Goal: Task Accomplishment & Management: Manage account settings

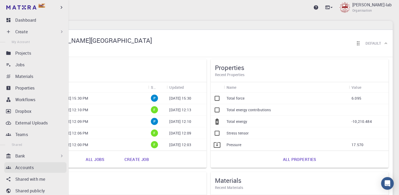
click at [29, 169] on p "Accounts" at bounding box center [24, 167] width 18 height 6
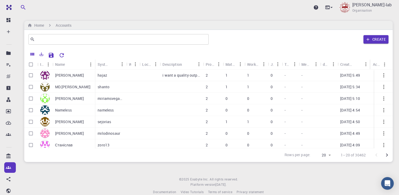
click at [328, 154] on body "Ent Dashboard Create New Job New Material Create Material Upload File Import fr…" at bounding box center [199, 101] width 399 height 203
click at [324, 182] on li "500" at bounding box center [323, 184] width 20 height 10
type input "500"
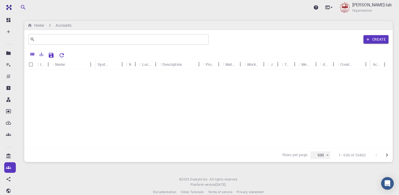
scroll to position [5730, 0]
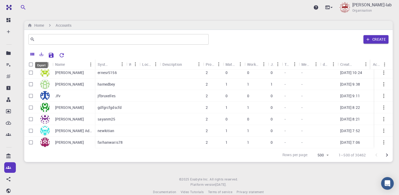
click at [42, 54] on icon "Export" at bounding box center [42, 54] width 4 height 4
click at [57, 67] on li "Download as CSV" at bounding box center [59, 65] width 45 height 10
click at [145, 168] on div "Upgrade [PERSON_NAME]-lab Organisation Home Accounts ​ Create Icon Name System …" at bounding box center [209, 101] width 382 height 203
drag, startPoint x: 370, startPoint y: 62, endPoint x: 377, endPoint y: 63, distance: 7.3
click at [387, 64] on div "Icon Name System Name Web Location Description Projects Materials Workflows Job…" at bounding box center [208, 64] width 369 height 10
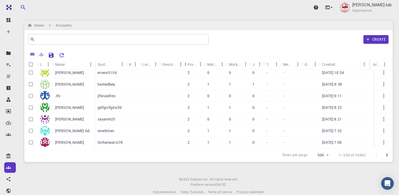
drag, startPoint x: 203, startPoint y: 64, endPoint x: 278, endPoint y: 105, distance: 85.6
click at [185, 63] on div "Description" at bounding box center [185, 64] width 5 height 10
click at [389, 154] on icon "Go to next page" at bounding box center [387, 155] width 6 height 6
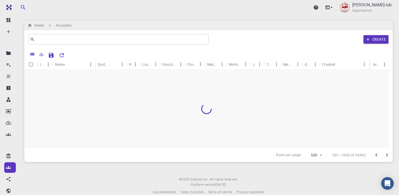
scroll to position [0, 0]
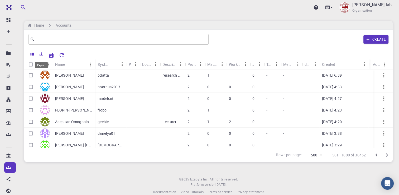
click at [41, 53] on icon "Export" at bounding box center [41, 54] width 5 height 5
click at [51, 62] on li "Download as CSV" at bounding box center [59, 65] width 45 height 10
click at [159, 174] on div "Upgrade [PERSON_NAME]-lab Organisation Home Accounts ​ Create Icon Name System …" at bounding box center [209, 101] width 382 height 203
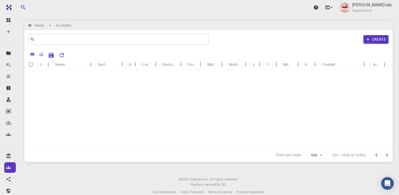
scroll to position [5730, 0]
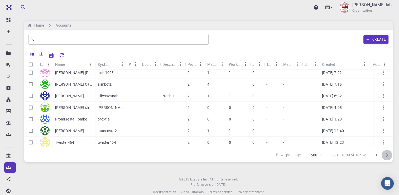
click at [388, 157] on icon "Go to next page" at bounding box center [387, 155] width 6 height 6
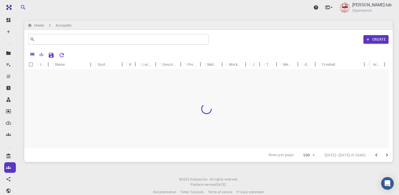
scroll to position [0, 0]
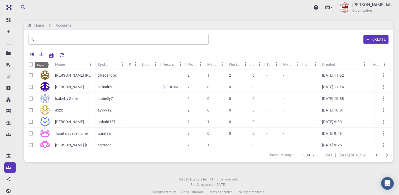
click at [42, 55] on icon "Export" at bounding box center [41, 54] width 5 height 5
click at [50, 62] on li "Download as CSV" at bounding box center [59, 65] width 45 height 10
click at [196, 169] on div "Upgrade [PERSON_NAME]-lab Organisation Home Accounts ​ Create Icon Name System …" at bounding box center [209, 101] width 382 height 203
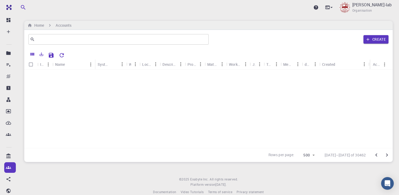
scroll to position [5730, 0]
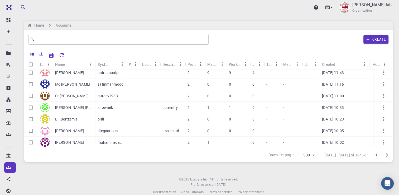
click at [388, 156] on icon "Go to next page" at bounding box center [387, 155] width 6 height 6
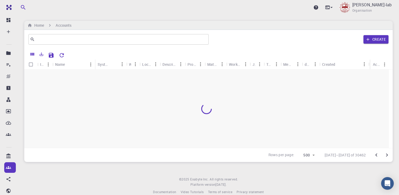
scroll to position [0, 0]
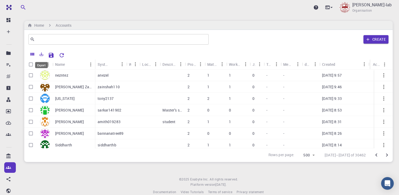
click at [43, 57] on button "Export" at bounding box center [41, 54] width 9 height 8
click at [52, 67] on li "Download as CSV" at bounding box center [59, 65] width 45 height 10
click at [158, 170] on div "Upgrade [PERSON_NAME]-lab Organisation Home Accounts ​ Create Icon Name System …" at bounding box center [209, 101] width 382 height 203
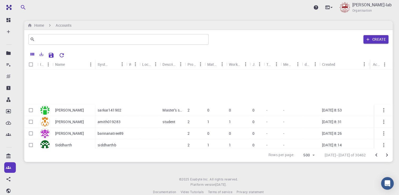
scroll to position [5730, 0]
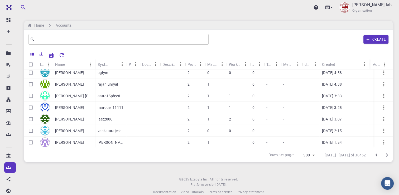
click at [386, 155] on icon "Go to next page" at bounding box center [387, 155] width 6 height 6
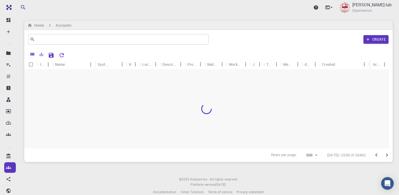
scroll to position [0, 0]
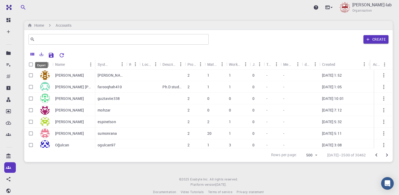
click at [40, 55] on icon "Export" at bounding box center [41, 54] width 5 height 5
click at [51, 64] on li "Download as CSV" at bounding box center [59, 65] width 45 height 10
click at [242, 8] on div "Upgrade [PERSON_NAME]-lab Organisation" at bounding box center [209, 8] width 382 height 14
click at [376, 156] on icon "Go to previous page" at bounding box center [377, 155] width 6 height 6
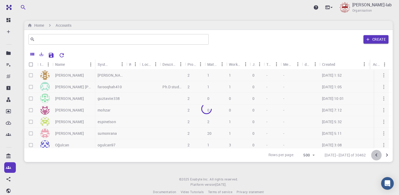
click at [376, 156] on icon "Go to previous page" at bounding box center [377, 155] width 6 height 6
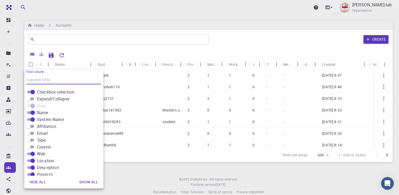
click at [32, 125] on input "Affiliation" at bounding box center [28, 126] width 19 height 6
checkbox input "true"
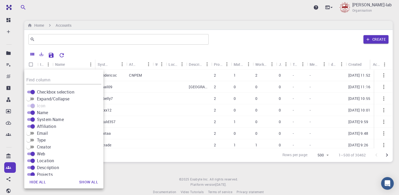
click at [32, 131] on input "Email" at bounding box center [28, 133] width 19 height 6
checkbox input "true"
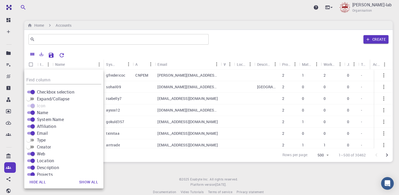
click at [32, 140] on input "Type" at bounding box center [28, 140] width 19 height 6
checkbox input "true"
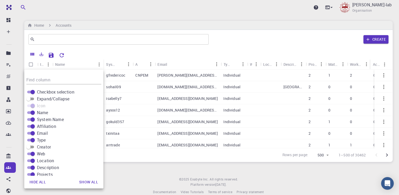
click at [33, 148] on input "Creator" at bounding box center [28, 147] width 19 height 6
checkbox input "true"
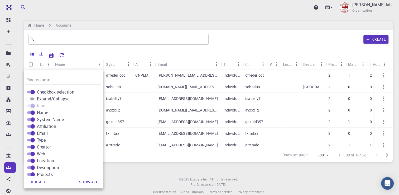
click at [32, 100] on input "Expand/Collapse" at bounding box center [28, 99] width 19 height 6
click at [33, 98] on input "Expand/Collapse" at bounding box center [28, 99] width 19 height 6
checkbox input "false"
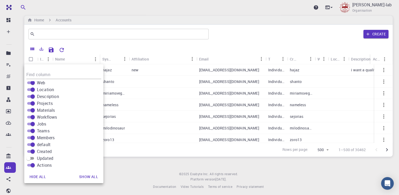
scroll to position [8, 0]
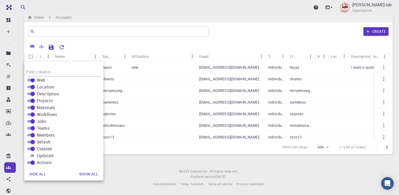
drag, startPoint x: 34, startPoint y: 155, endPoint x: 63, endPoint y: 123, distance: 43.5
click at [34, 155] on input "Updated" at bounding box center [28, 155] width 19 height 6
checkbox input "true"
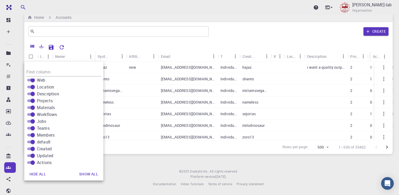
scroll to position [0, 0]
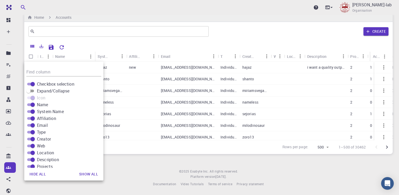
click at [87, 173] on button "Show all" at bounding box center [88, 174] width 27 height 11
checkbox input "true"
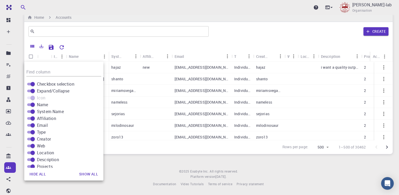
click at [131, 166] on div "Upgrade [PERSON_NAME]-lab Organisation Home Accounts ​ Create Icon Name System …" at bounding box center [209, 93] width 382 height 203
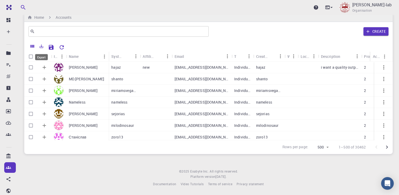
click at [41, 47] on icon "Export" at bounding box center [41, 46] width 5 height 5
click at [51, 55] on li "Download as CSV" at bounding box center [59, 58] width 45 height 10
click at [140, 163] on div "Upgrade [PERSON_NAME]-lab Organisation Home Accounts ​ Create Icon Name System …" at bounding box center [209, 93] width 382 height 203
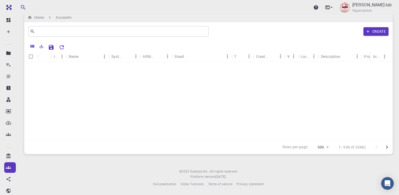
scroll to position [5734, 0]
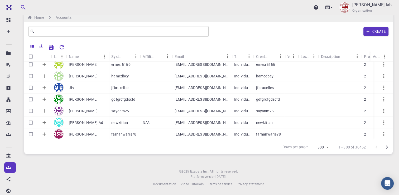
click at [387, 146] on icon "Go to next page" at bounding box center [387, 147] width 6 height 6
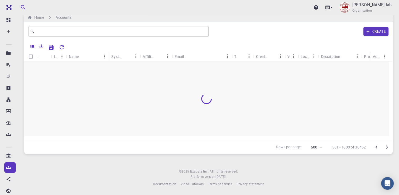
scroll to position [0, 0]
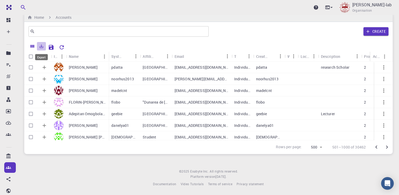
click at [42, 45] on icon "Export" at bounding box center [41, 46] width 5 height 5
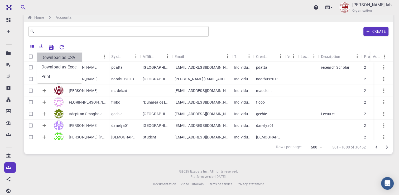
click at [56, 56] on li "Download as CSV" at bounding box center [59, 58] width 45 height 10
click at [128, 167] on div "Upgrade [PERSON_NAME]-lab Organisation Home Accounts ​ Create Icon Name System …" at bounding box center [209, 93] width 382 height 203
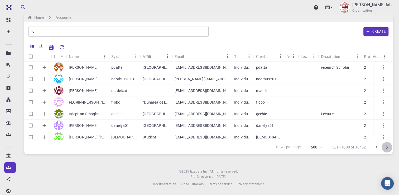
click at [388, 147] on icon "Go to next page" at bounding box center [388, 146] width 2 height 3
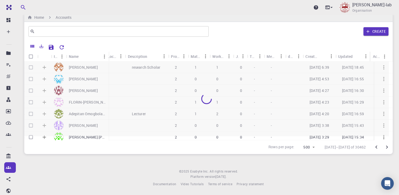
scroll to position [0, 193]
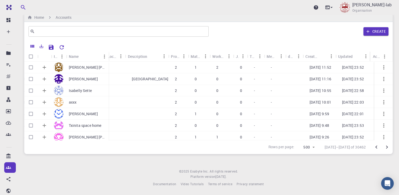
drag, startPoint x: 70, startPoint y: 18, endPoint x: 256, endPoint y: 3, distance: 186.5
click at [241, 3] on div "Upgrade [PERSON_NAME]-lab Organisation" at bounding box center [209, 8] width 382 height 14
click at [43, 48] on icon "Export" at bounding box center [42, 46] width 4 height 4
click at [54, 59] on li "Download as CSV" at bounding box center [59, 58] width 45 height 10
click at [170, 9] on div "Upgrade [PERSON_NAME]-lab Organisation" at bounding box center [209, 8] width 382 height 14
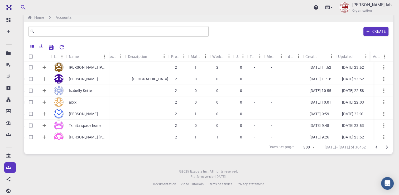
drag, startPoint x: 387, startPoint y: 148, endPoint x: 380, endPoint y: 147, distance: 6.3
click at [387, 148] on icon "Go to next page" at bounding box center [388, 146] width 2 height 3
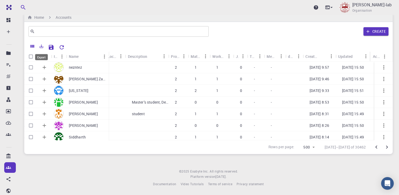
click at [41, 45] on icon "Export" at bounding box center [42, 46] width 4 height 4
click at [48, 57] on li "Download as CSV" at bounding box center [59, 58] width 45 height 10
click at [153, 159] on div "Upgrade [PERSON_NAME]-lab Organisation Home Accounts ​ Create Icon Name System …" at bounding box center [209, 93] width 382 height 203
drag, startPoint x: 387, startPoint y: 150, endPoint x: 345, endPoint y: 3, distance: 153.0
click at [387, 150] on icon "Go to next page" at bounding box center [387, 147] width 6 height 6
